Goal: Information Seeking & Learning: Learn about a topic

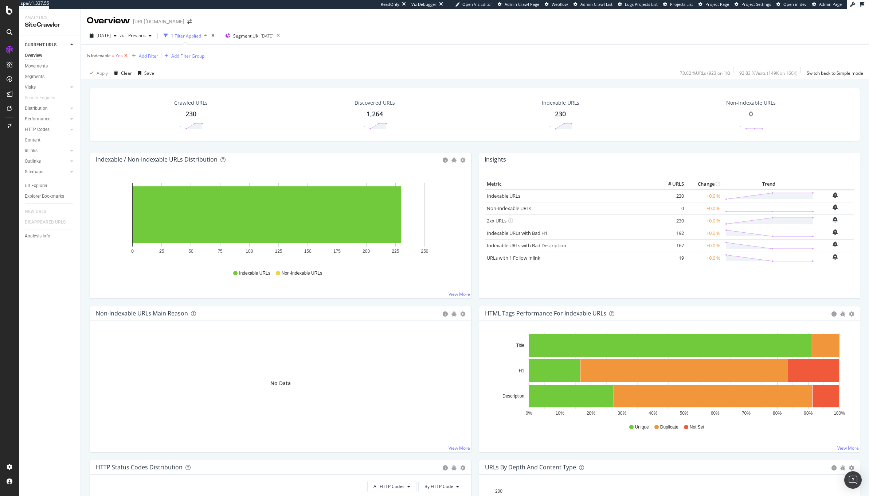
click at [125, 58] on icon at bounding box center [126, 55] width 6 height 7
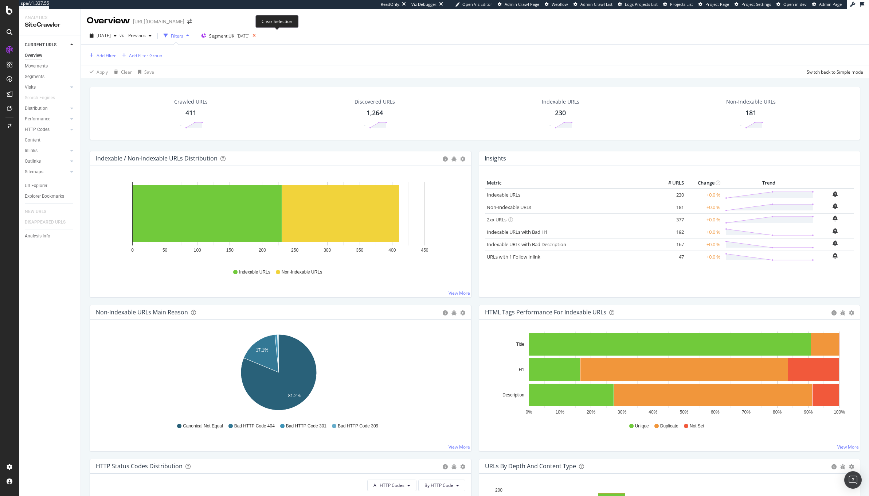
click at [259, 39] on icon at bounding box center [254, 36] width 9 height 10
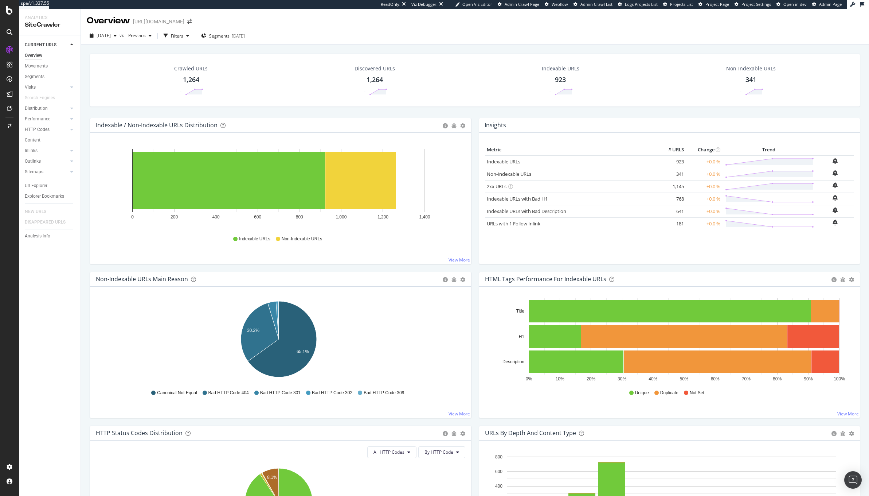
click at [223, 42] on div "Segments [DATE]" at bounding box center [223, 36] width 50 height 12
click at [228, 36] on span "Segments" at bounding box center [219, 36] width 20 height 6
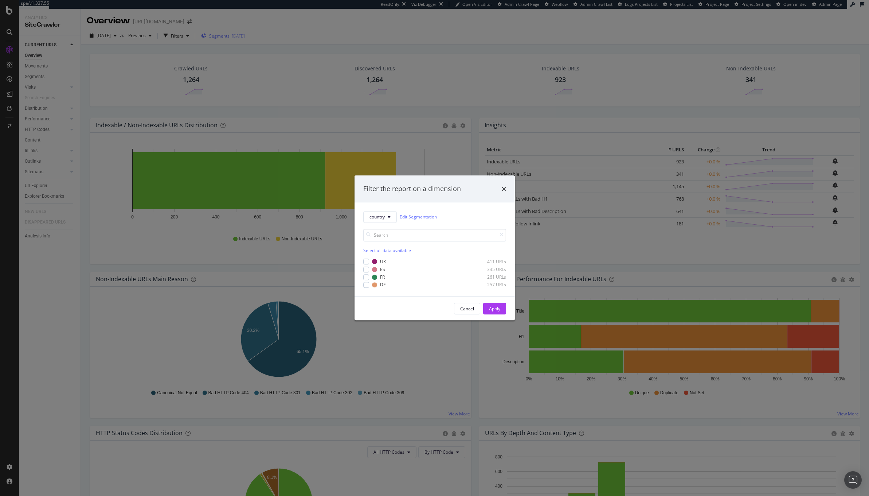
click at [228, 36] on div "Filter the report on a dimension country Edit Segmentation Select all data avai…" at bounding box center [434, 248] width 869 height 496
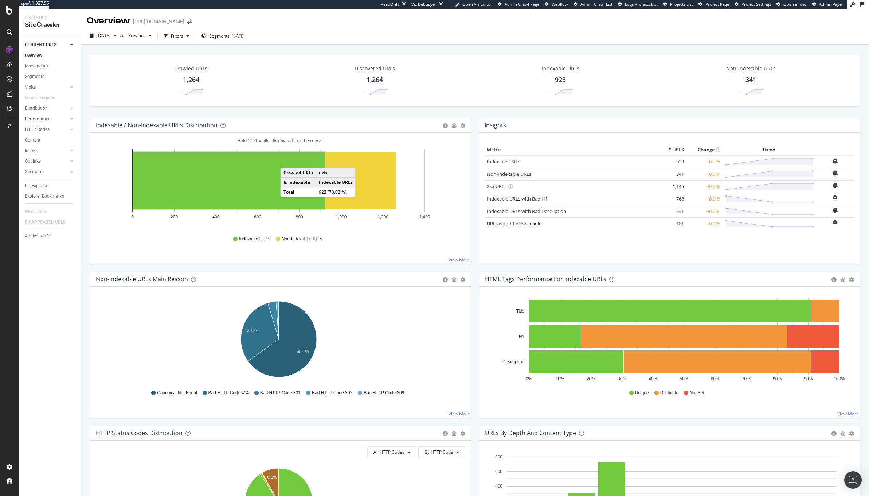
click at [184, 42] on div "[DATE] vs Previous Filters Segments [DATE]" at bounding box center [475, 37] width 788 height 15
click at [183, 39] on div "Filters" at bounding box center [177, 36] width 12 height 6
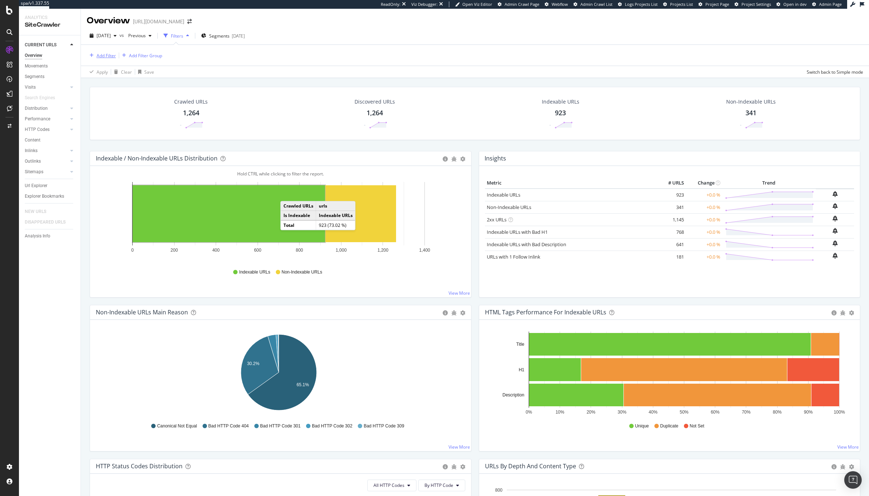
click at [107, 52] on div "Add Filter" at bounding box center [106, 55] width 19 height 6
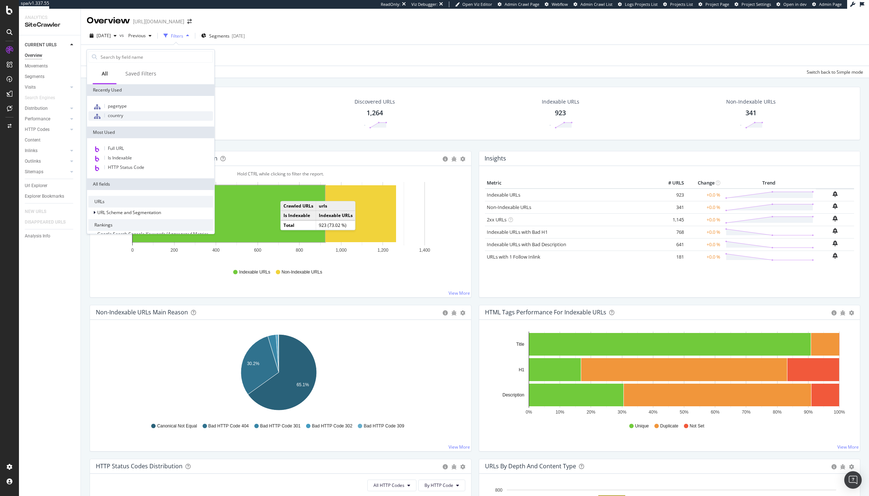
click at [142, 117] on div "country" at bounding box center [151, 115] width 125 height 9
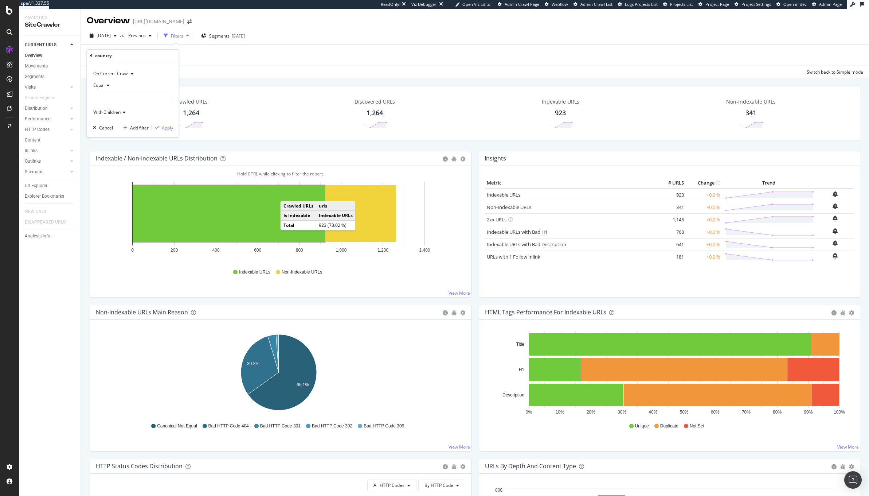
click at [100, 100] on div at bounding box center [132, 99] width 79 height 12
click at [116, 116] on span "411 URLS" at bounding box center [118, 114] width 21 height 6
click at [176, 129] on div "On Current Crawl Equal UK With Children Cancel Add filter Apply" at bounding box center [133, 99] width 92 height 75
click at [162, 130] on div "Apply" at bounding box center [167, 128] width 11 height 6
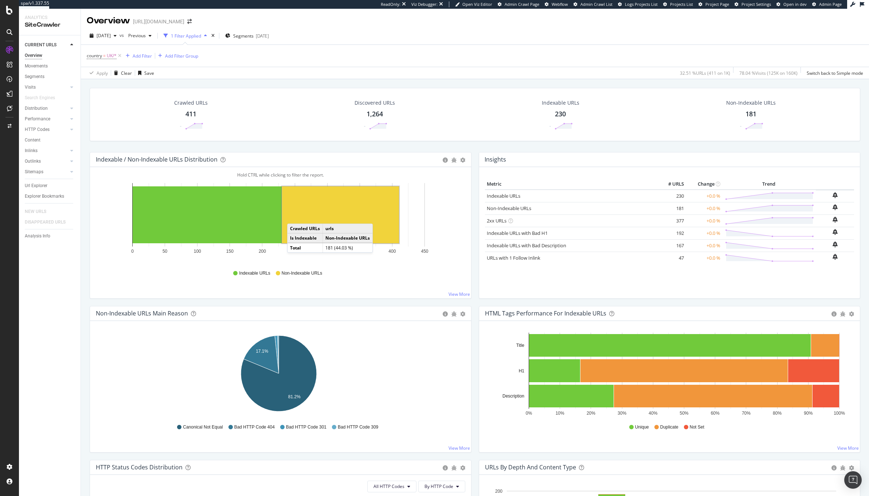
click at [295, 216] on rect "A chart." at bounding box center [340, 214] width 117 height 57
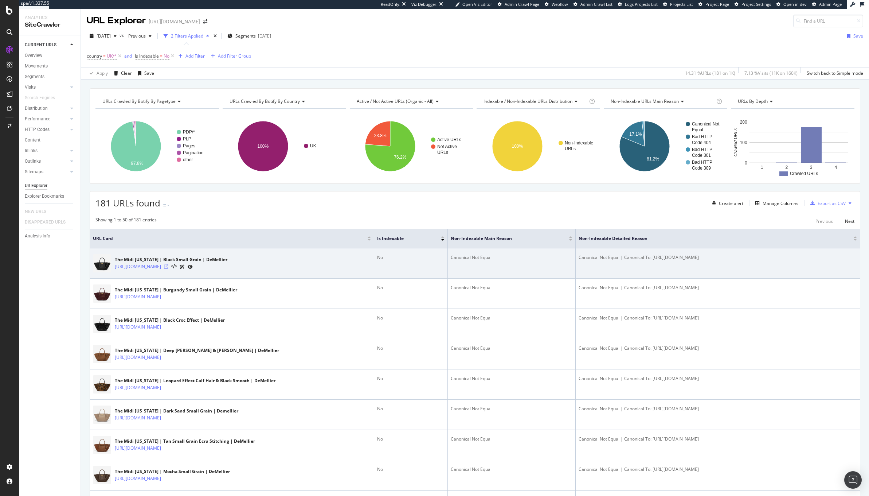
click at [168, 268] on icon at bounding box center [166, 266] width 4 height 4
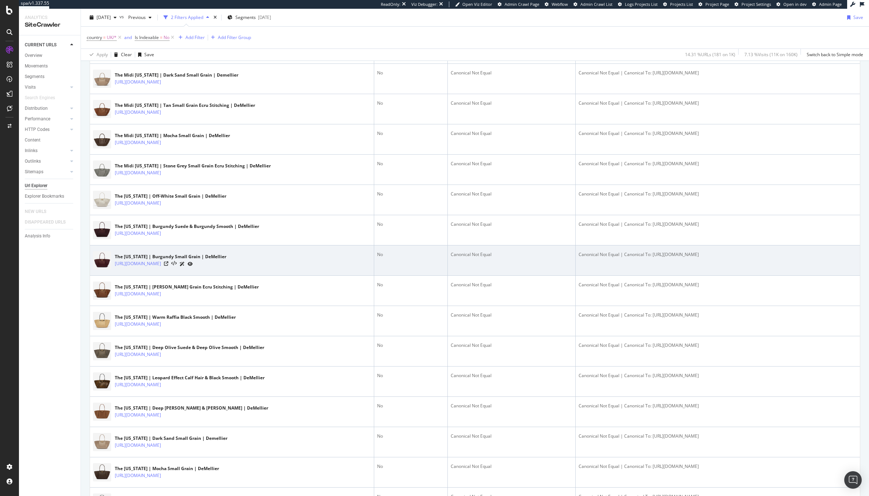
scroll to position [338, 0]
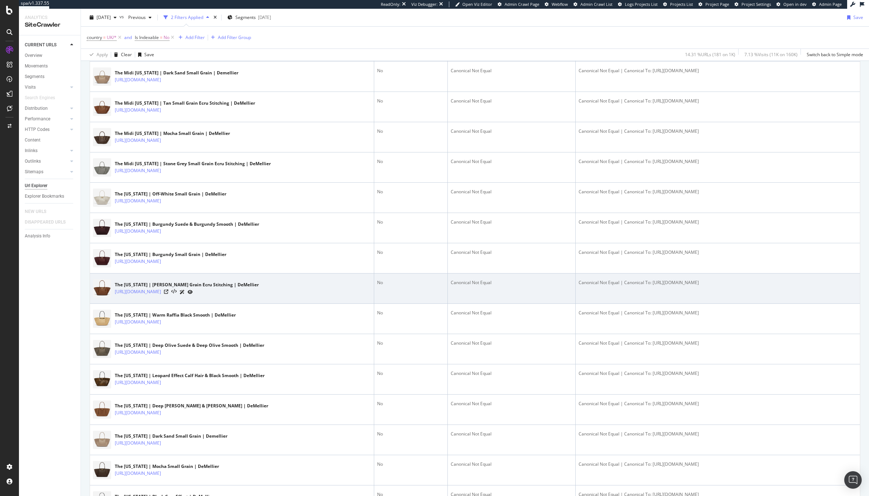
drag, startPoint x: 803, startPoint y: 299, endPoint x: 648, endPoint y: 298, distance: 155.6
click at [648, 286] on div "Canonical Not Equal | Canonical To: [URL][DOMAIN_NAME]" at bounding box center [718, 282] width 278 height 7
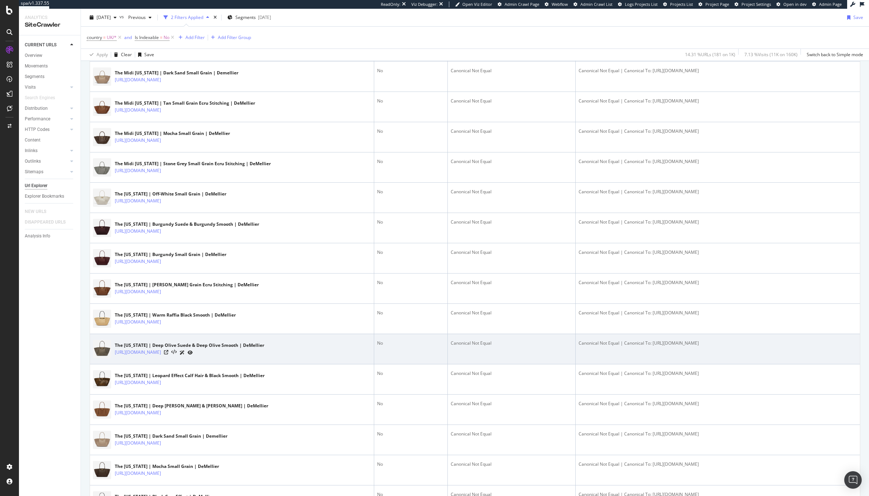
copy div "[URL][DOMAIN_NAME]"
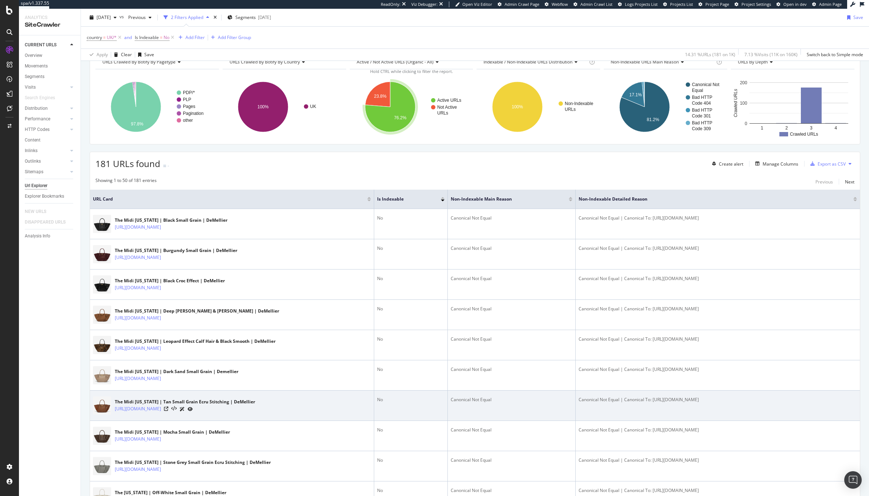
scroll to position [0, 0]
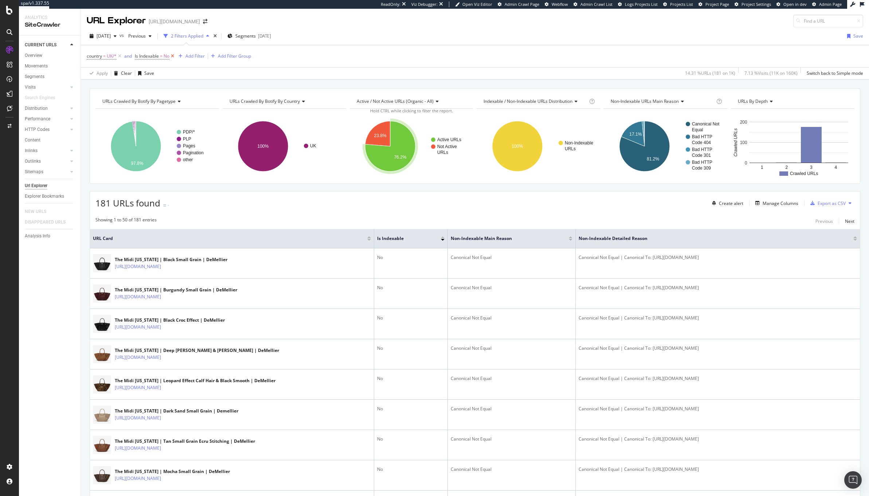
click at [173, 55] on icon at bounding box center [172, 55] width 6 height 7
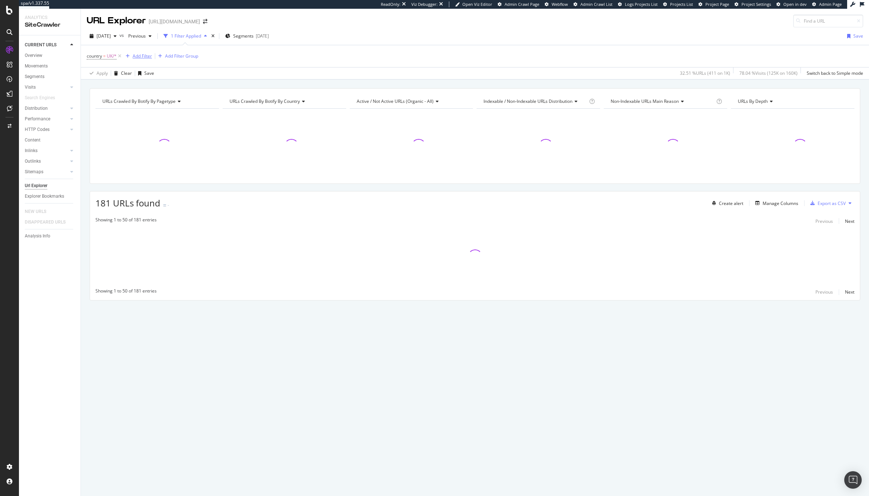
click at [138, 55] on div "Add Filter" at bounding box center [142, 56] width 19 height 6
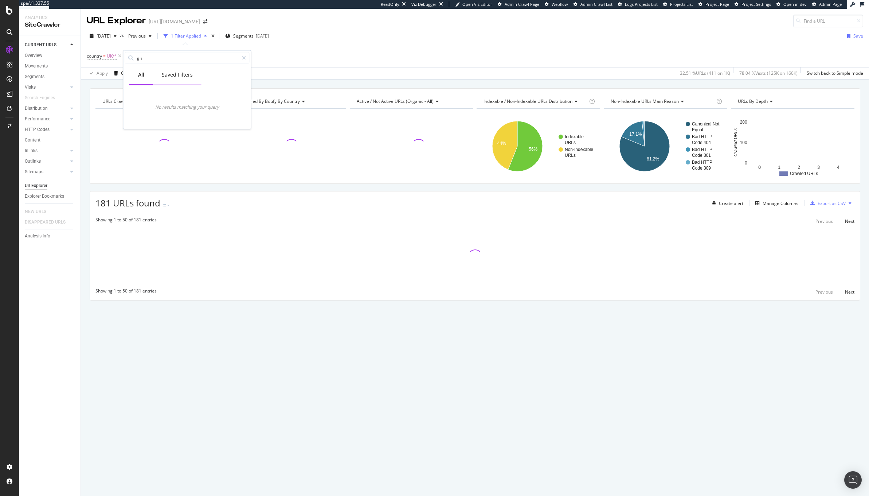
type input "g"
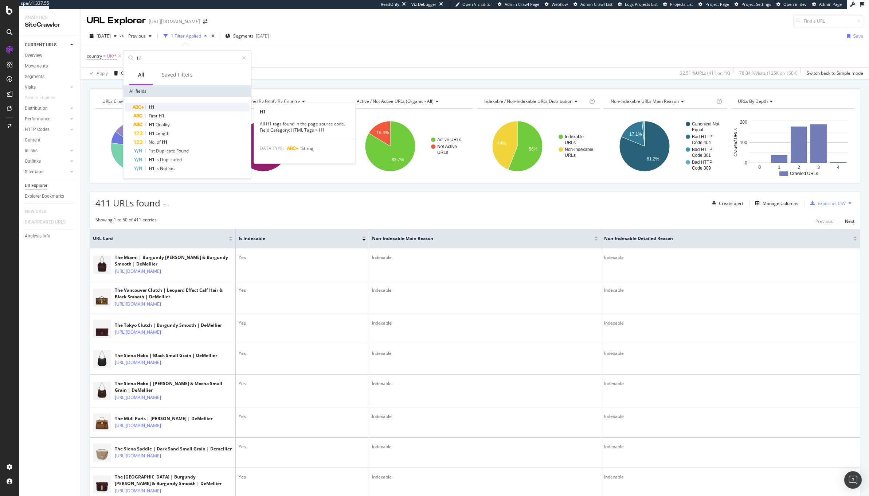
type input "h1"
click at [156, 105] on div "H1" at bounding box center [192, 107] width 116 height 9
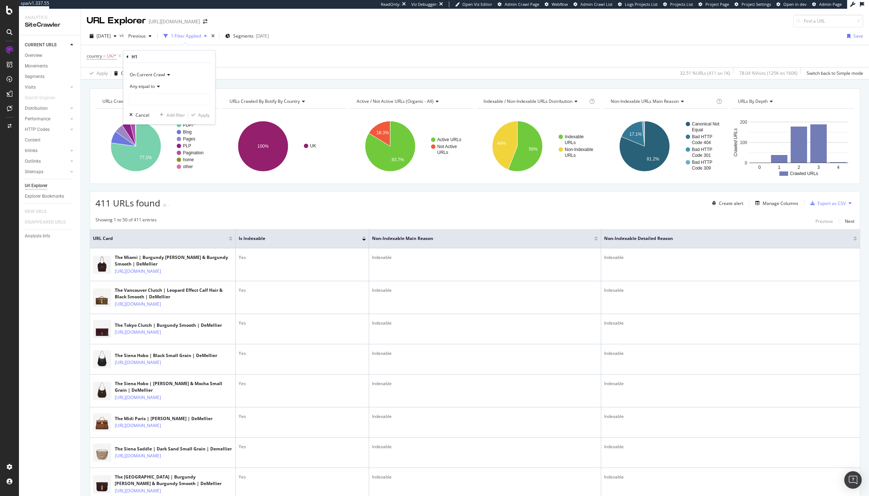
click at [140, 85] on span "Any equal to" at bounding box center [142, 86] width 25 height 6
click at [161, 87] on div "Any equal to" at bounding box center [169, 87] width 80 height 12
click at [146, 99] on input "text" at bounding box center [169, 100] width 79 height 12
paste input "The Midi [US_STATE]"
type input "The Midi [US_STATE]"
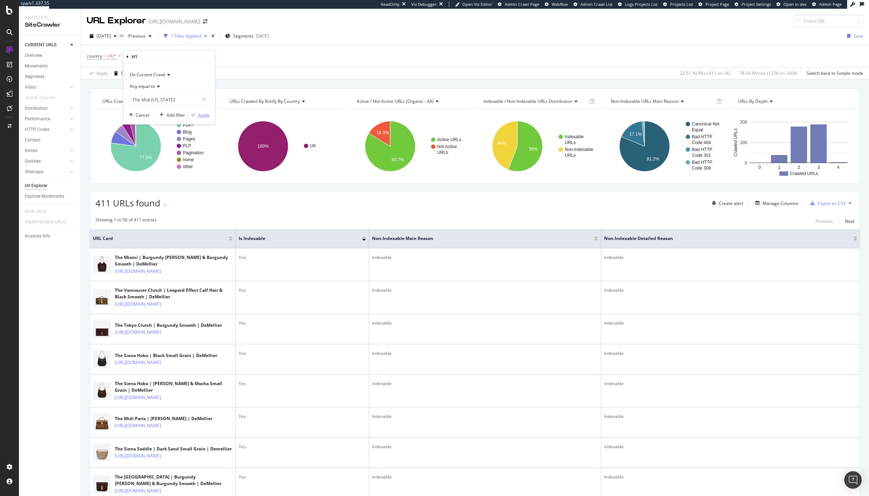
click at [201, 116] on div "Apply" at bounding box center [203, 114] width 11 height 6
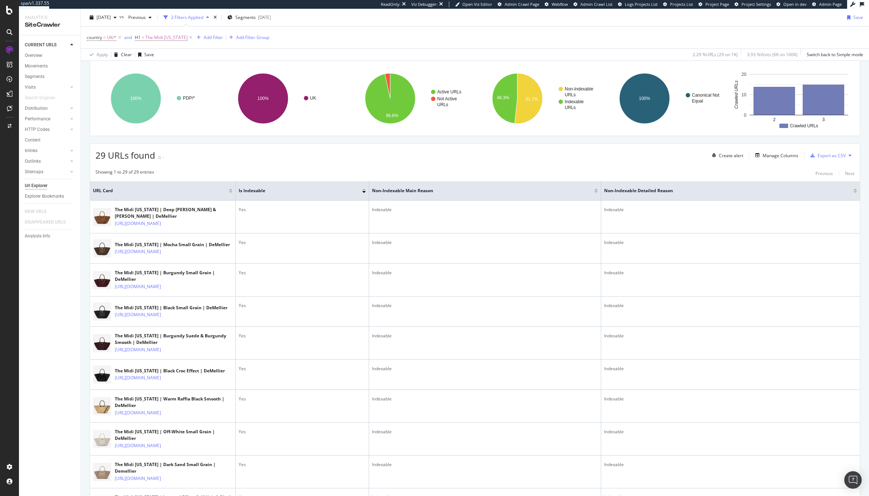
scroll to position [48, 0]
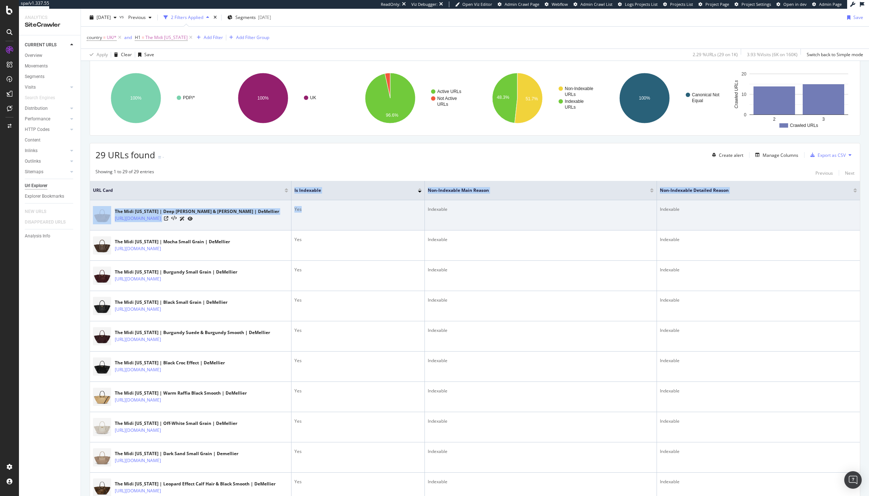
drag, startPoint x: 233, startPoint y: 193, endPoint x: 333, endPoint y: 215, distance: 102.6
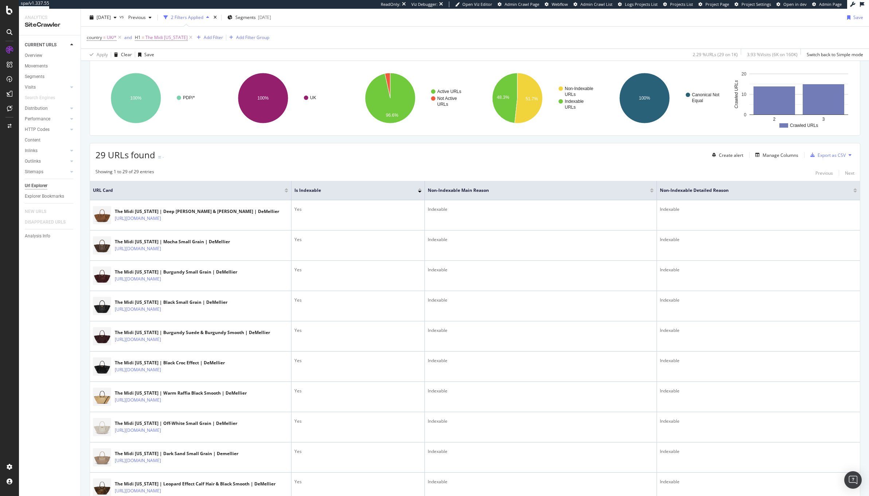
drag, startPoint x: 291, startPoint y: 197, endPoint x: 320, endPoint y: 199, distance: 29.2
click at [316, 198] on th "Is Indexable" at bounding box center [358, 190] width 133 height 19
click at [828, 159] on div "Export as CSV" at bounding box center [826, 154] width 38 height 11
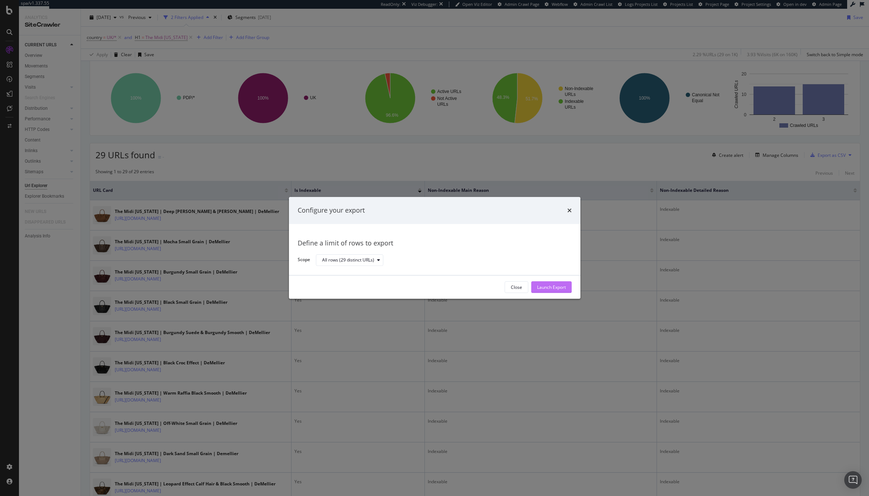
click at [553, 286] on div "Launch Export" at bounding box center [551, 287] width 29 height 6
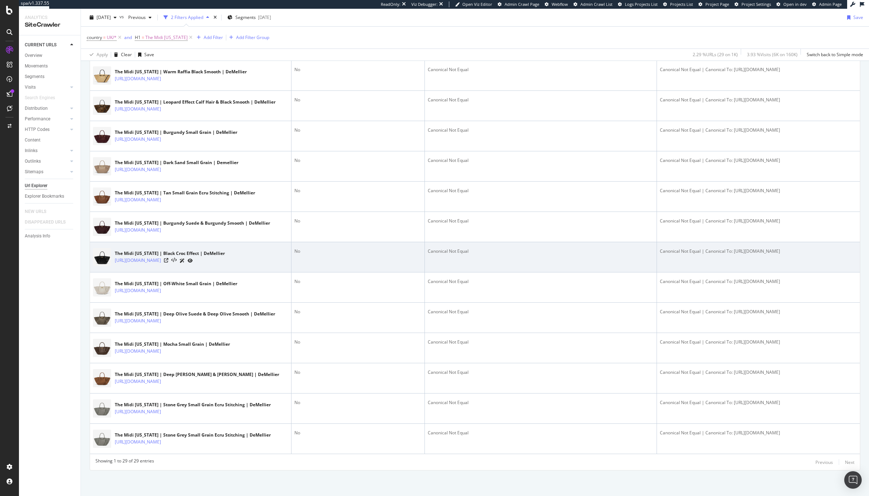
scroll to position [0, 0]
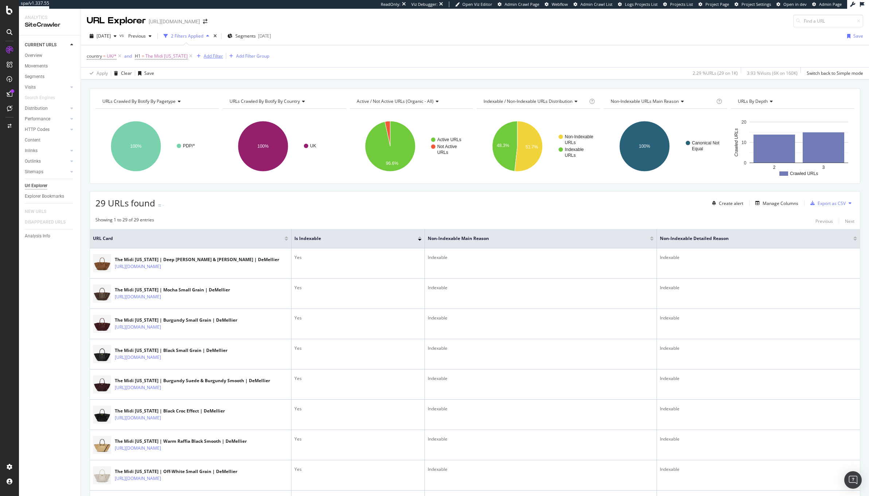
drag, startPoint x: 187, startPoint y: 58, endPoint x: 134, endPoint y: 58, distance: 52.1
click at [188, 58] on icon at bounding box center [191, 55] width 6 height 7
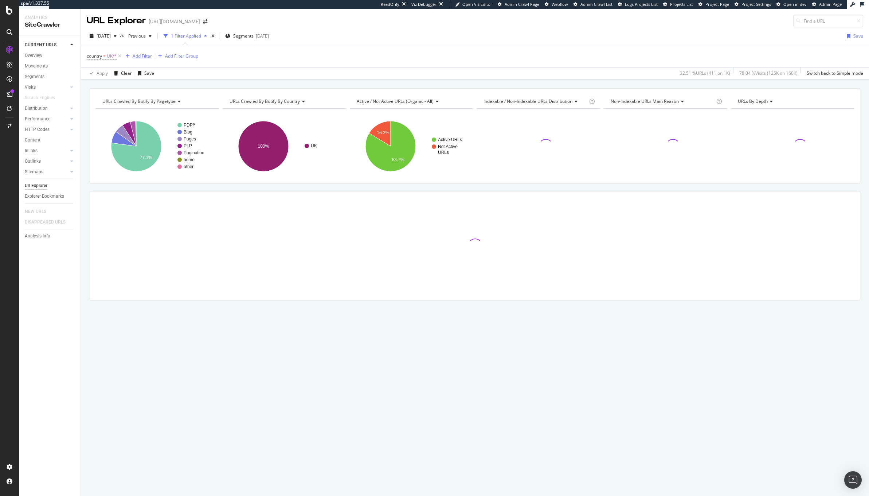
click at [138, 58] on div "Add Filter" at bounding box center [142, 56] width 19 height 6
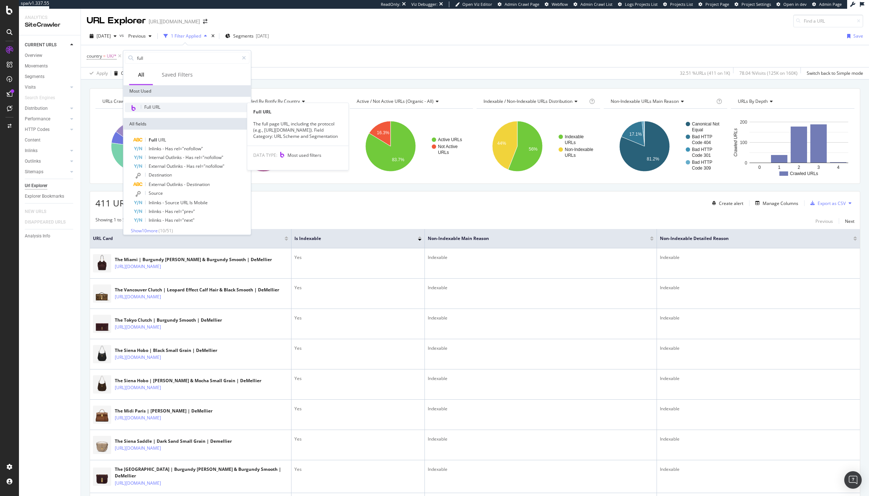
type input "full"
click at [169, 106] on div "Full URL" at bounding box center [187, 107] width 125 height 9
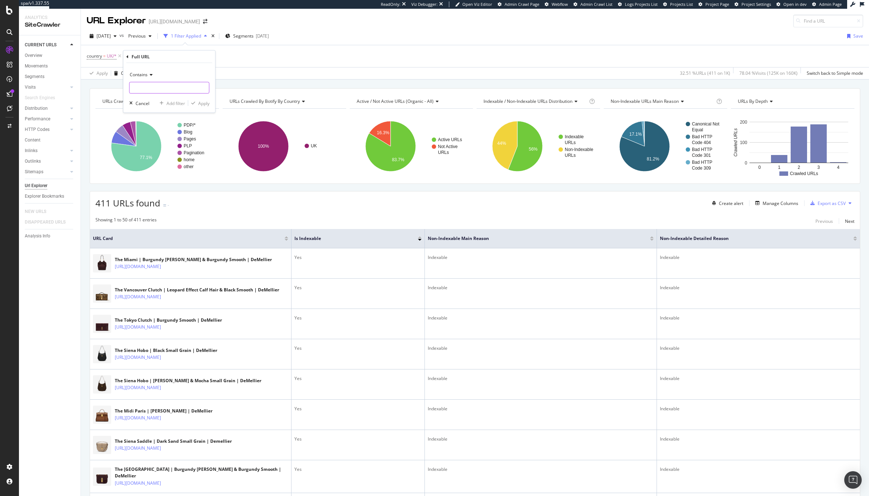
click at [155, 87] on input "text" at bounding box center [169, 88] width 79 height 12
type input "variant="
click at [209, 105] on div "Apply" at bounding box center [203, 103] width 11 height 6
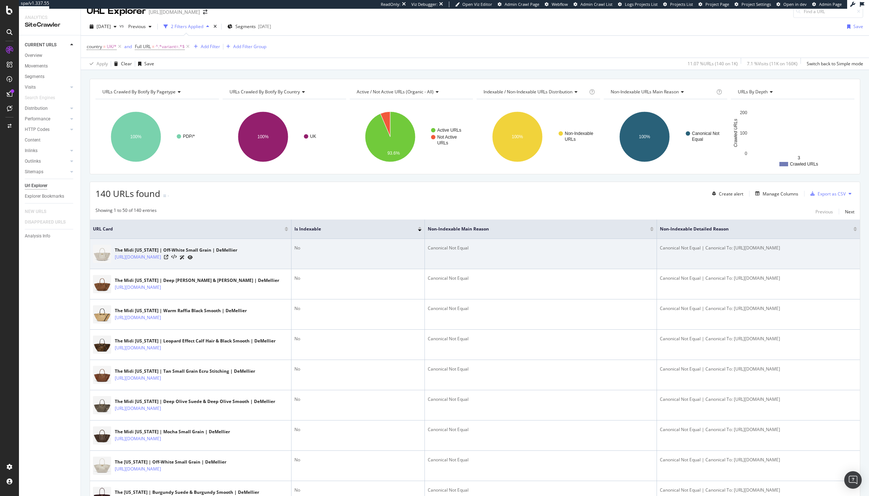
scroll to position [13, 0]
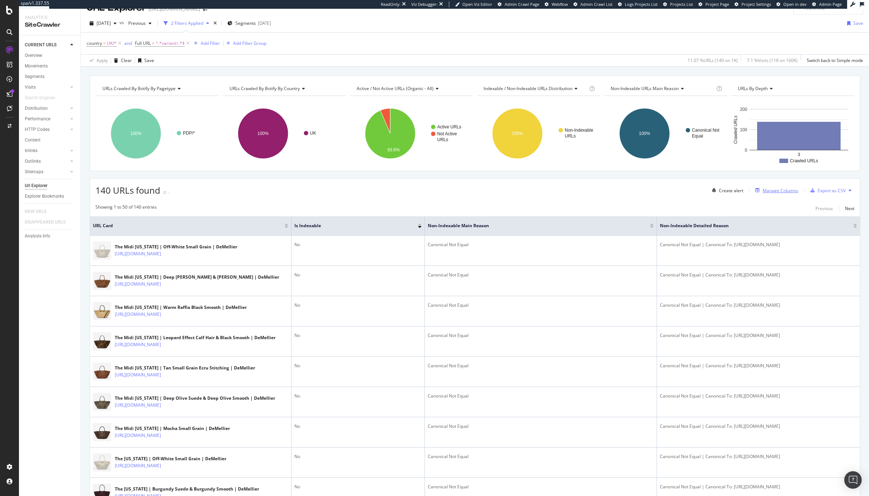
click at [775, 193] on div "Manage Columns" at bounding box center [781, 190] width 36 height 6
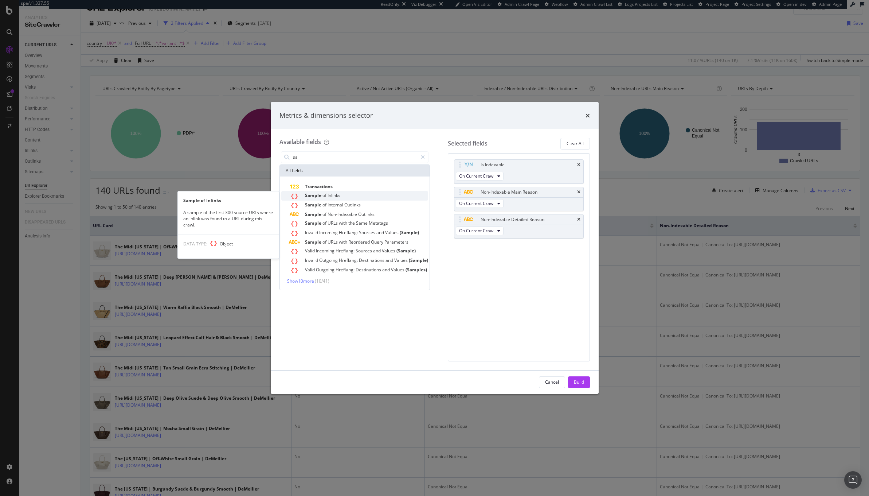
type input "sa"
click at [367, 193] on div "Sample of Inlinks" at bounding box center [359, 195] width 138 height 9
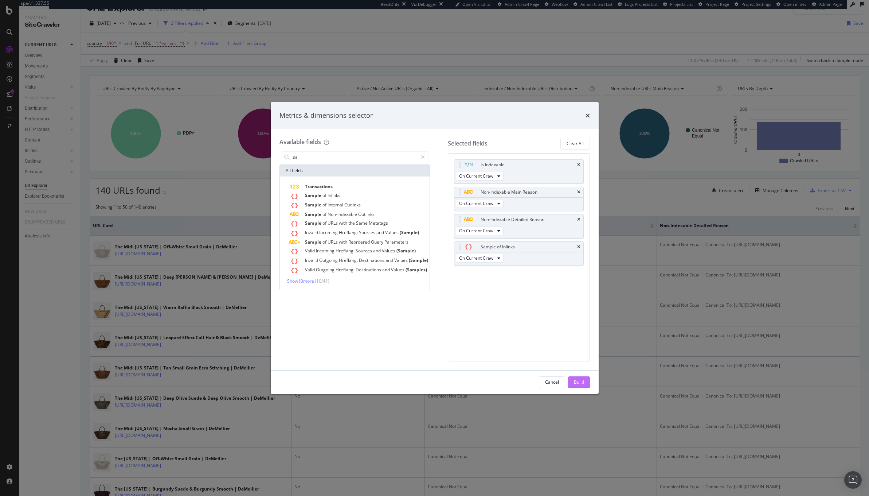
click at [576, 377] on div "Build" at bounding box center [579, 381] width 10 height 11
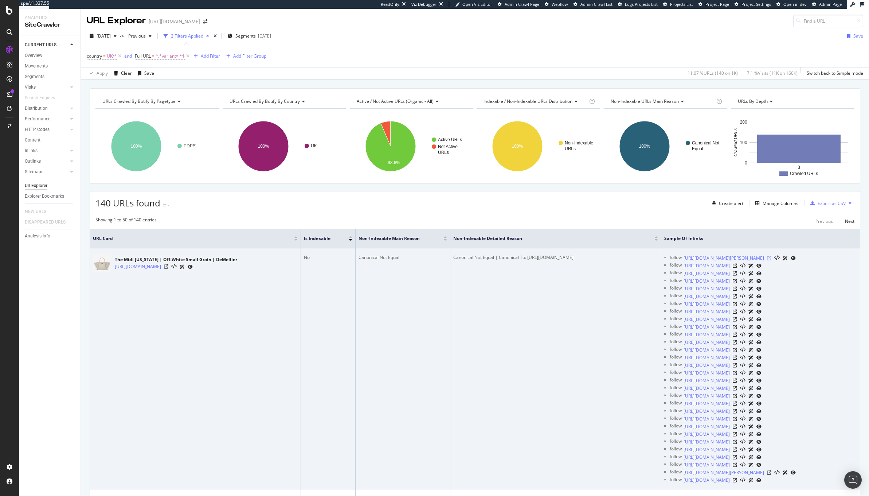
click at [771, 260] on icon at bounding box center [769, 258] width 4 height 4
